Goal: Task Accomplishment & Management: Use online tool/utility

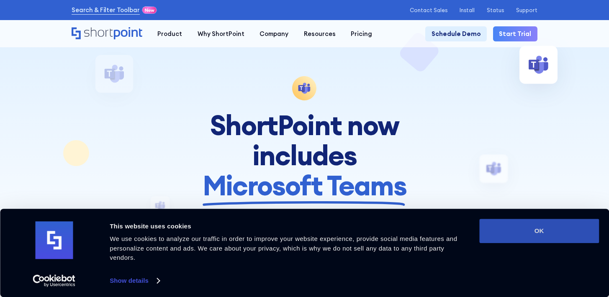
click at [505, 227] on button "OK" at bounding box center [539, 231] width 120 height 24
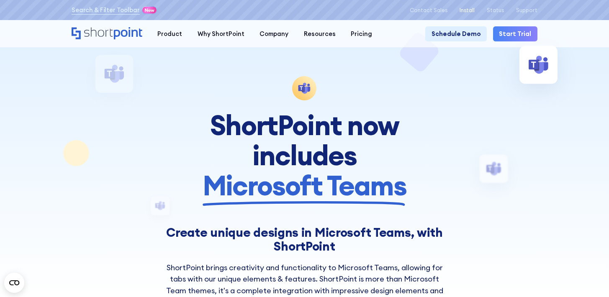
click at [470, 13] on p "Install" at bounding box center [466, 10] width 15 height 6
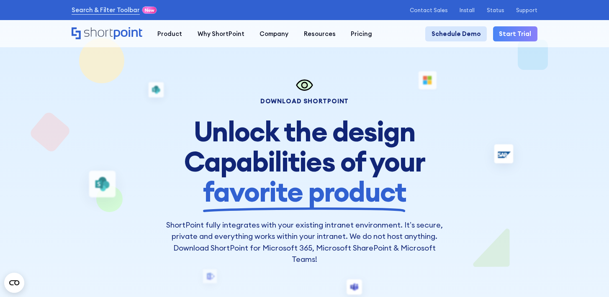
click at [469, 33] on link "Schedule Demo" at bounding box center [456, 33] width 62 height 15
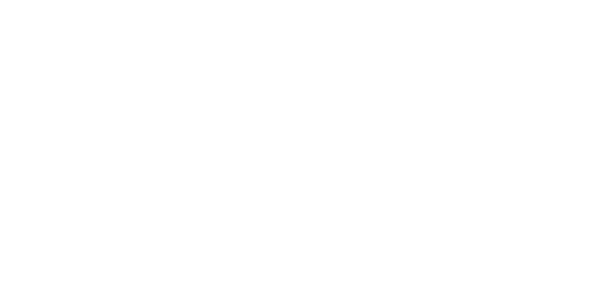
click at [468, 9] on p "Install" at bounding box center [466, 10] width 15 height 6
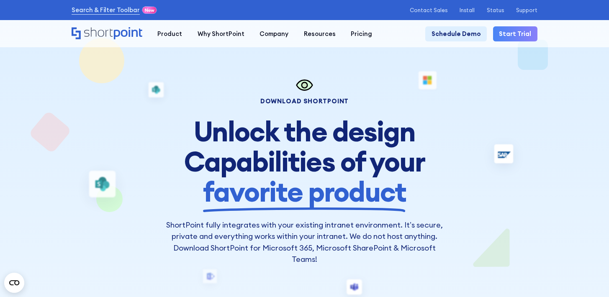
click at [482, 9] on div "Install Status Support" at bounding box center [498, 10] width 78 height 6
click at [473, 9] on p "Install" at bounding box center [466, 10] width 15 height 6
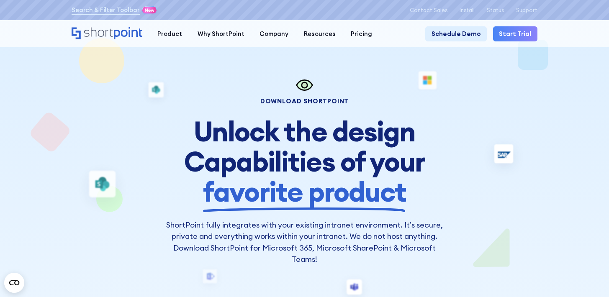
click at [464, 14] on div "Search & Filter Toolbar -743 Days -4 Hours -28 Minutes -4 Seconds Until Launch.…" at bounding box center [305, 10] width 466 height 11
click at [470, 7] on p "Install" at bounding box center [466, 10] width 15 height 6
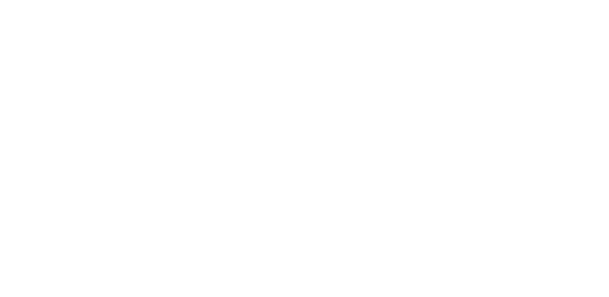
scroll to position [1, 0]
